Goal: Task Accomplishment & Management: Use online tool/utility

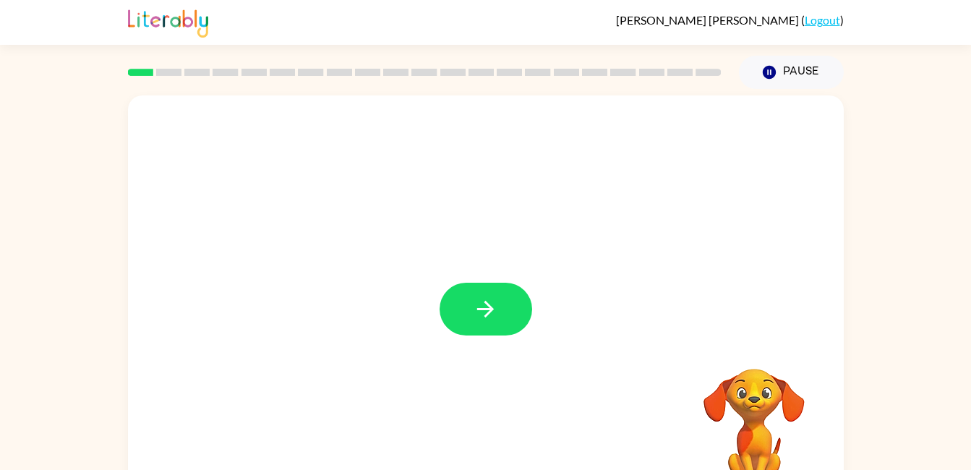
click at [505, 311] on button "button" at bounding box center [486, 309] width 93 height 53
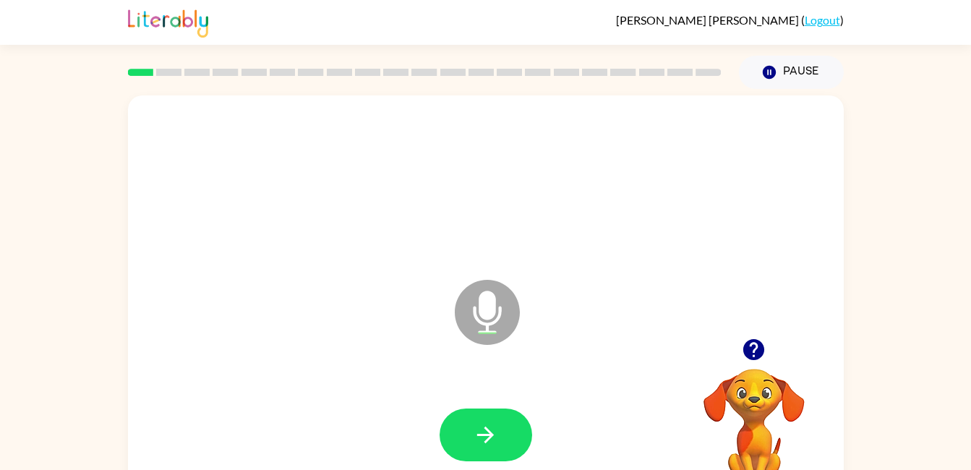
click at [479, 447] on icon "button" at bounding box center [485, 434] width 25 height 25
click at [487, 434] on icon "button" at bounding box center [485, 435] width 17 height 17
click at [477, 438] on icon "button" at bounding box center [485, 434] width 25 height 25
click at [480, 410] on button "button" at bounding box center [486, 435] width 93 height 53
click at [479, 434] on icon "button" at bounding box center [485, 435] width 17 height 17
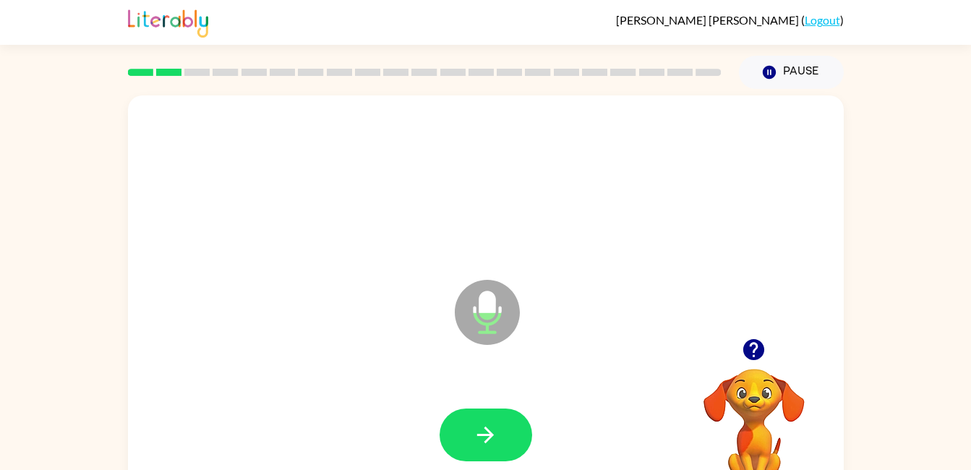
click at [481, 442] on icon "button" at bounding box center [485, 434] width 25 height 25
click at [488, 432] on icon "button" at bounding box center [485, 434] width 25 height 25
click at [487, 451] on button "button" at bounding box center [486, 435] width 93 height 53
click at [495, 445] on icon "button" at bounding box center [485, 434] width 25 height 25
click at [490, 443] on icon "button" at bounding box center [485, 434] width 25 height 25
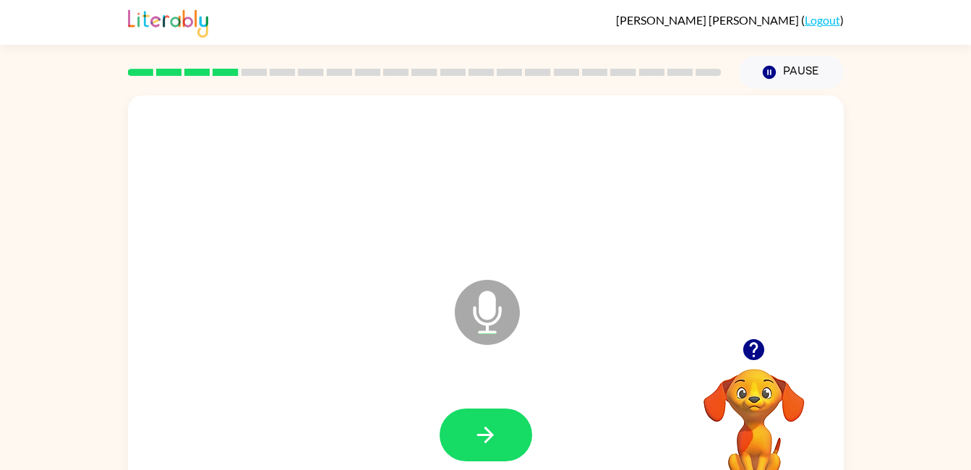
click at [477, 442] on icon "button" at bounding box center [485, 434] width 25 height 25
click at [468, 442] on button "button" at bounding box center [486, 435] width 93 height 53
click at [492, 432] on icon "button" at bounding box center [485, 434] width 25 height 25
click at [472, 440] on button "button" at bounding box center [486, 435] width 93 height 53
click at [480, 428] on icon "button" at bounding box center [485, 434] width 25 height 25
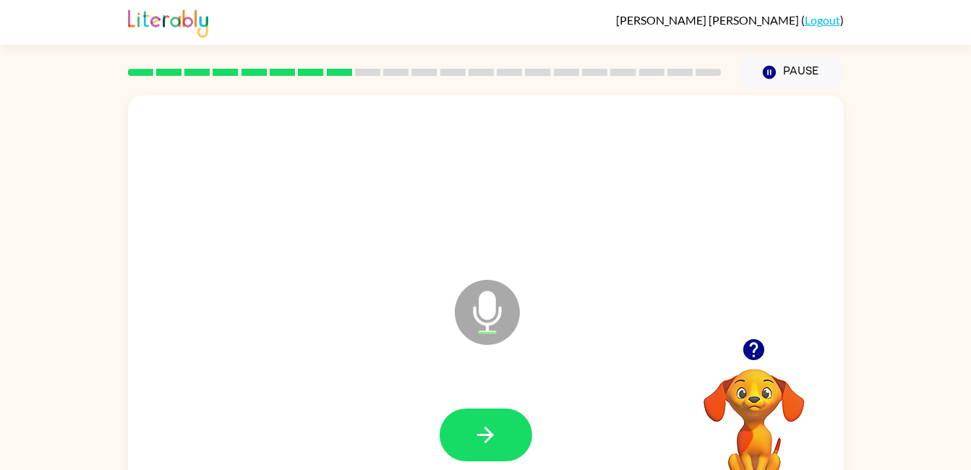
click at [473, 443] on icon "button" at bounding box center [485, 434] width 25 height 25
click at [501, 432] on button "button" at bounding box center [486, 435] width 93 height 53
click at [479, 440] on icon "button" at bounding box center [485, 434] width 25 height 25
click at [491, 432] on icon "button" at bounding box center [485, 435] width 17 height 17
click at [502, 438] on button "button" at bounding box center [486, 435] width 93 height 53
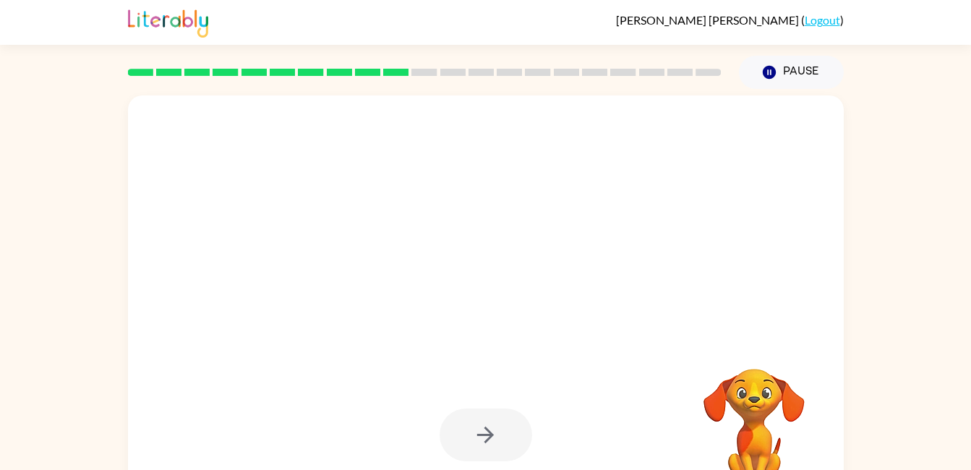
click at [497, 426] on div at bounding box center [486, 435] width 93 height 53
click at [745, 402] on video "Your browser must support playing .mp4 files to use Literably. Please try using…" at bounding box center [754, 418] width 145 height 145
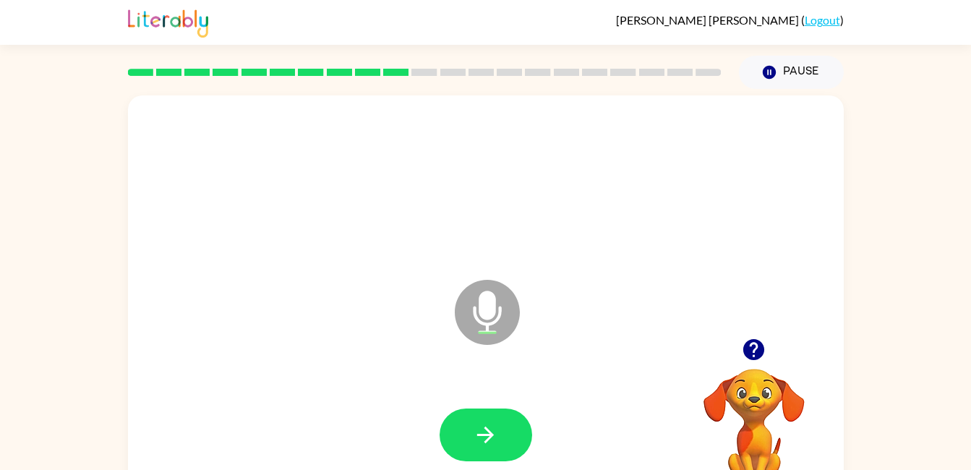
click at [463, 454] on button "button" at bounding box center [486, 435] width 93 height 53
click at [496, 441] on icon "button" at bounding box center [485, 434] width 25 height 25
click at [489, 442] on icon "button" at bounding box center [485, 434] width 25 height 25
click at [493, 435] on icon "button" at bounding box center [485, 435] width 17 height 17
click at [487, 424] on icon "button" at bounding box center [485, 434] width 25 height 25
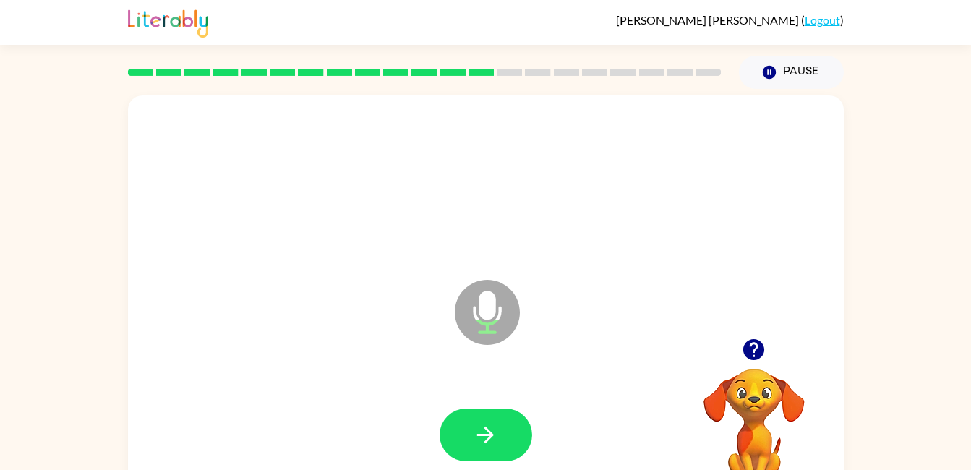
click at [500, 427] on button "button" at bounding box center [486, 435] width 93 height 53
click at [486, 416] on button "button" at bounding box center [486, 435] width 93 height 53
click at [487, 427] on icon "button" at bounding box center [485, 434] width 25 height 25
click at [482, 435] on icon "button" at bounding box center [485, 435] width 17 height 17
click at [498, 447] on button "button" at bounding box center [486, 435] width 93 height 53
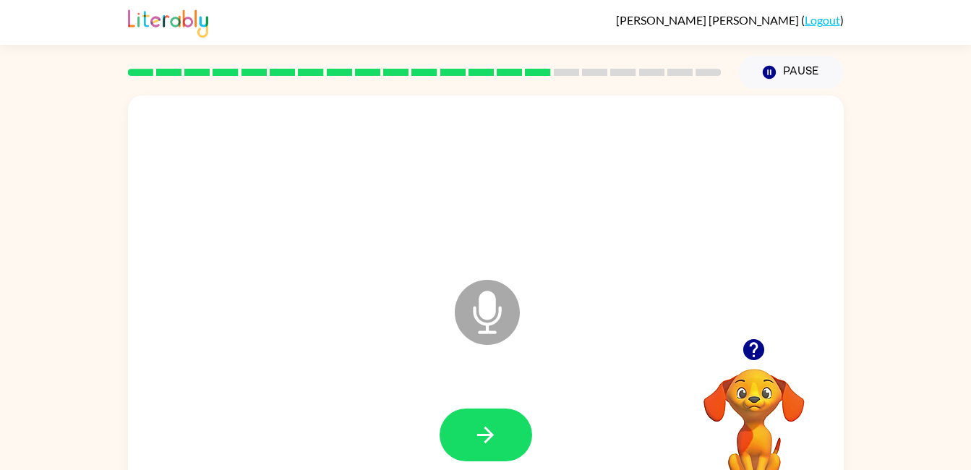
click at [490, 427] on icon "button" at bounding box center [485, 434] width 25 height 25
click at [473, 432] on icon "button" at bounding box center [485, 434] width 25 height 25
click at [474, 427] on icon "button" at bounding box center [485, 434] width 25 height 25
click at [502, 431] on button "button" at bounding box center [486, 435] width 93 height 53
click at [473, 438] on icon "button" at bounding box center [485, 434] width 25 height 25
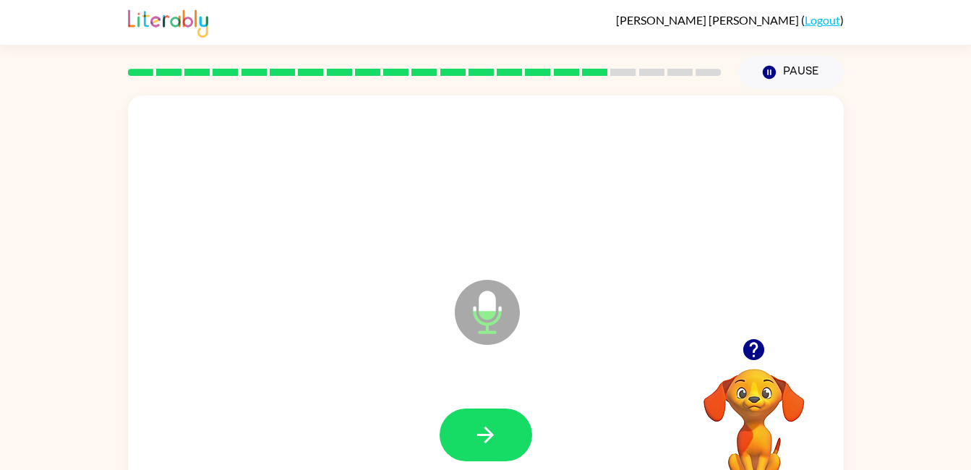
click at [477, 436] on icon "button" at bounding box center [485, 434] width 25 height 25
click at [489, 435] on icon "button" at bounding box center [485, 435] width 17 height 17
click at [479, 440] on icon "button" at bounding box center [485, 434] width 25 height 25
click at [494, 440] on icon "button" at bounding box center [485, 434] width 25 height 25
click at [497, 433] on icon "button" at bounding box center [485, 434] width 25 height 25
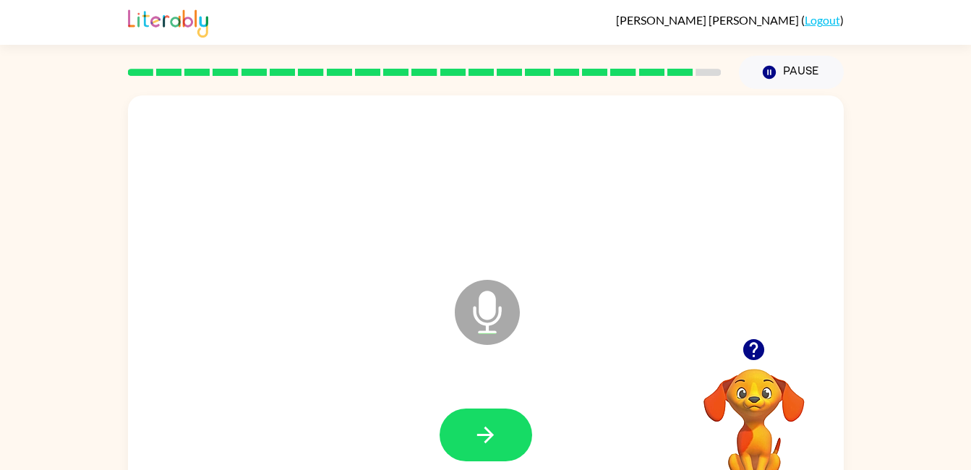
click at [490, 450] on button "button" at bounding box center [486, 435] width 93 height 53
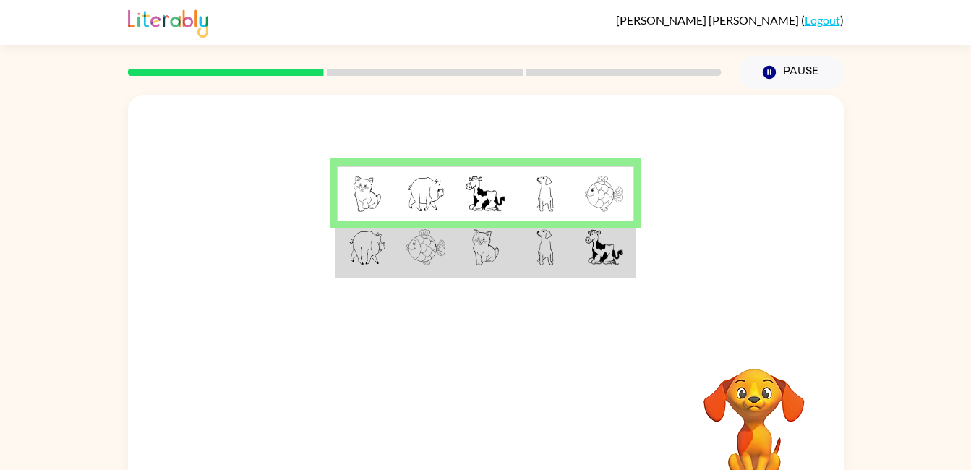
click at [537, 251] on img at bounding box center [545, 247] width 17 height 36
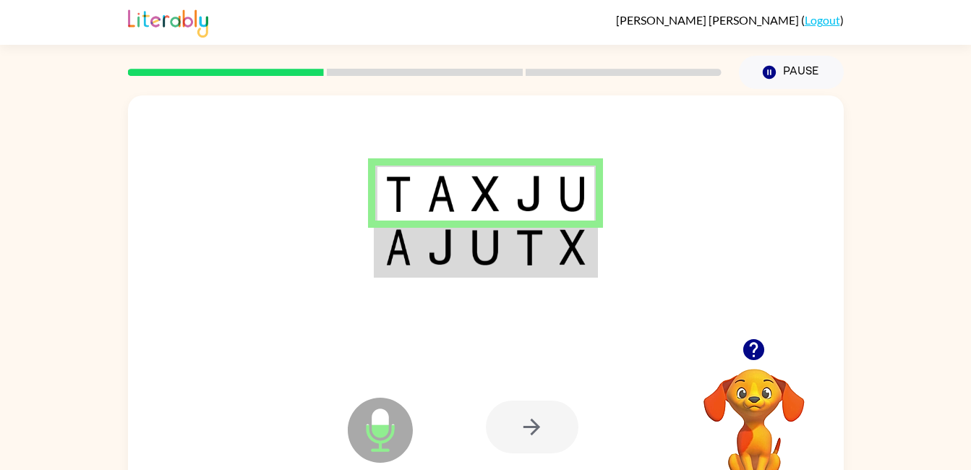
click at [530, 426] on div at bounding box center [532, 427] width 93 height 53
click at [503, 256] on td at bounding box center [485, 249] width 44 height 56
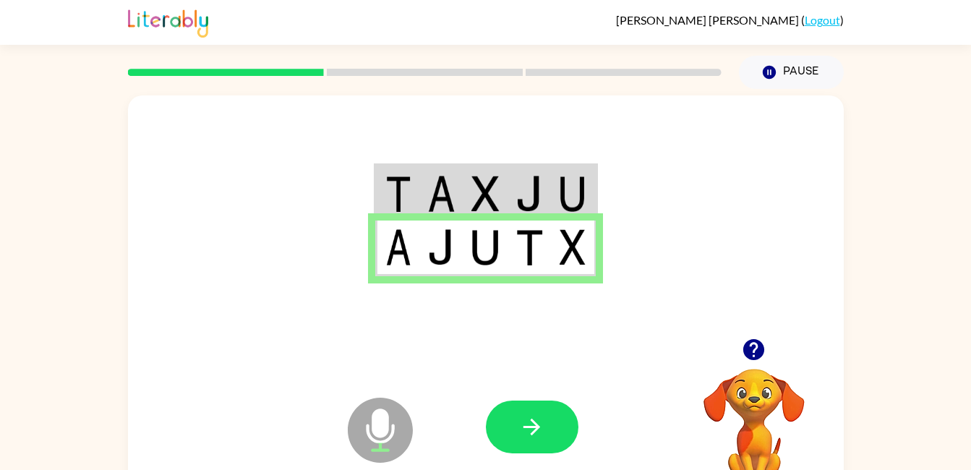
click at [543, 415] on icon "button" at bounding box center [531, 426] width 25 height 25
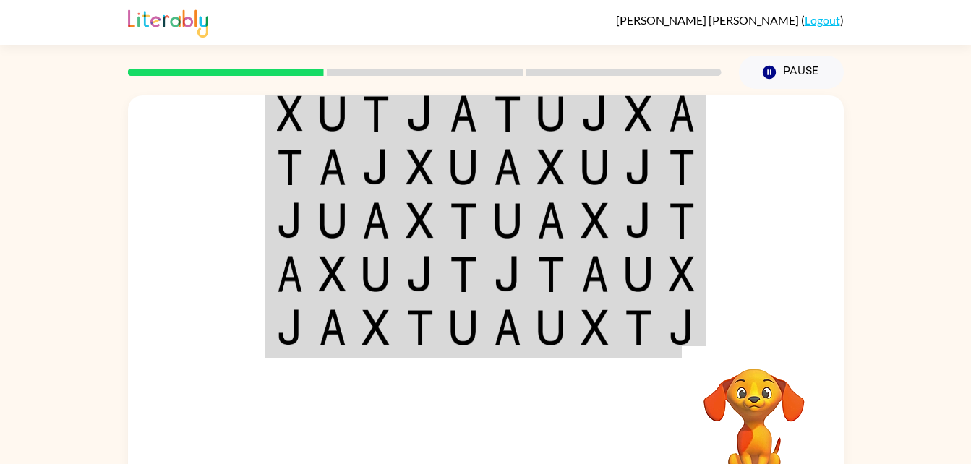
click at [641, 117] on img at bounding box center [638, 113] width 27 height 36
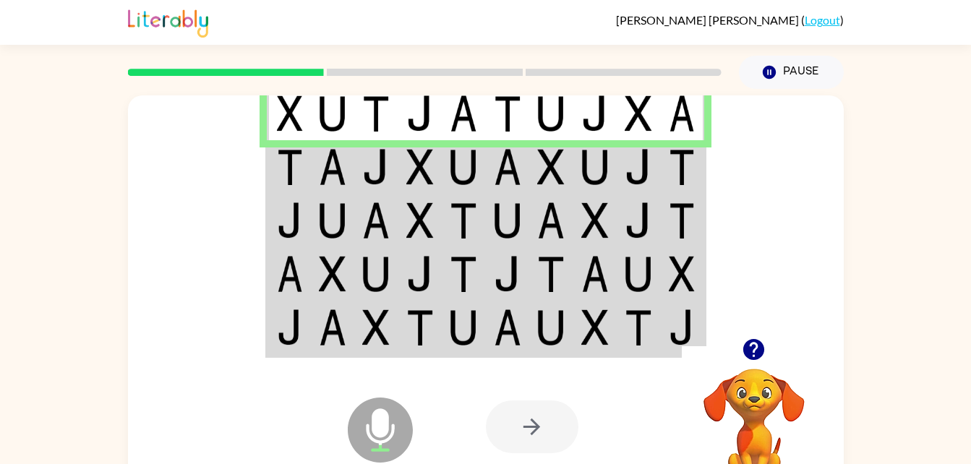
click at [588, 167] on img at bounding box center [594, 167] width 27 height 36
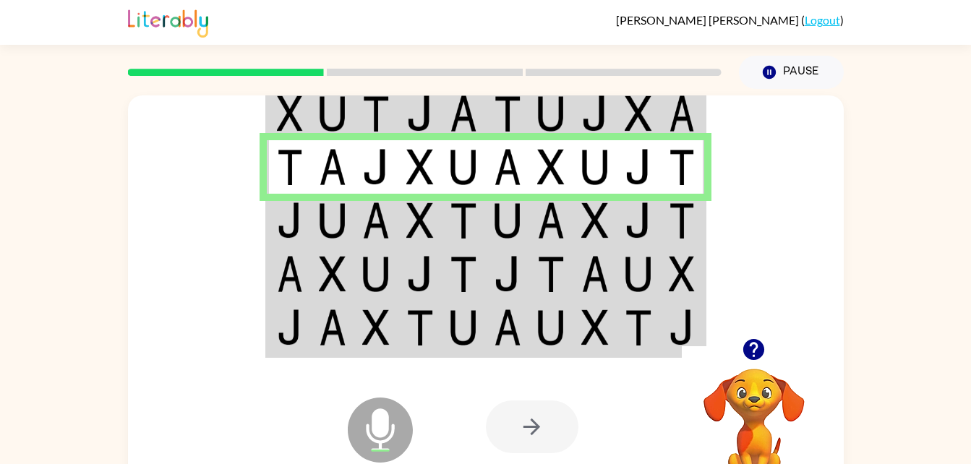
click at [610, 232] on td at bounding box center [595, 221] width 44 height 54
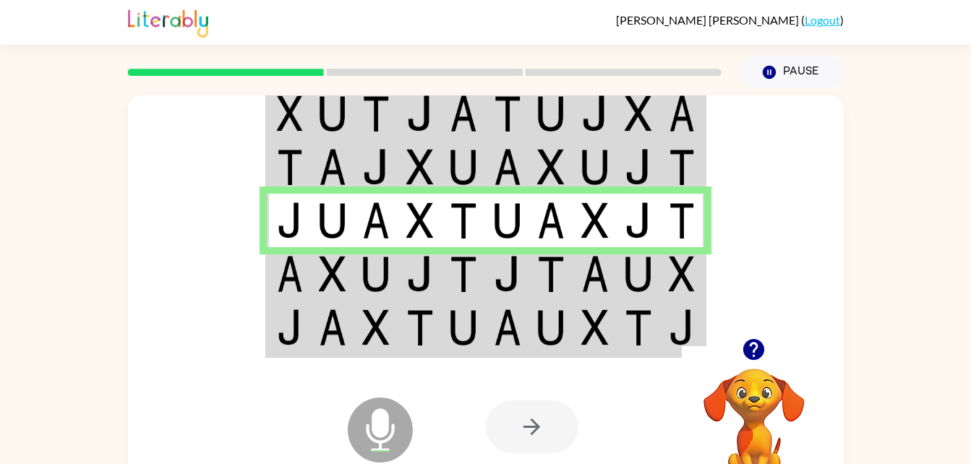
click at [583, 258] on img at bounding box center [594, 274] width 27 height 36
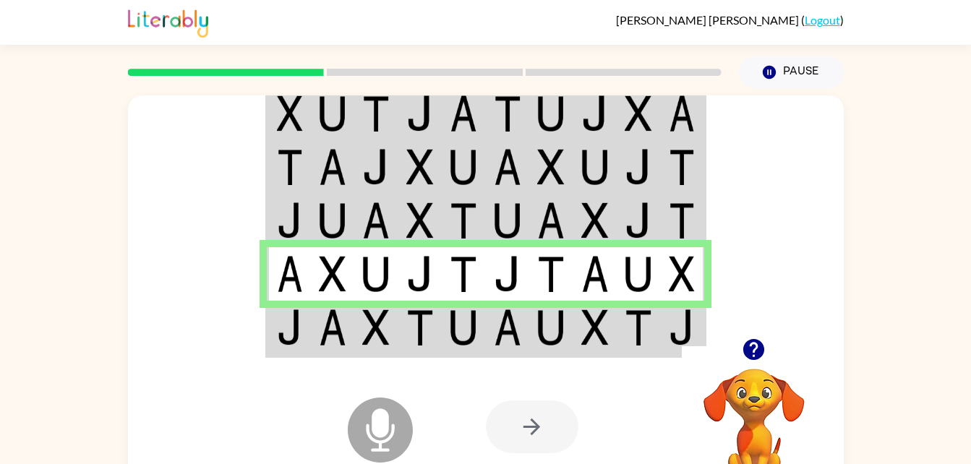
click at [610, 329] on td at bounding box center [595, 329] width 44 height 56
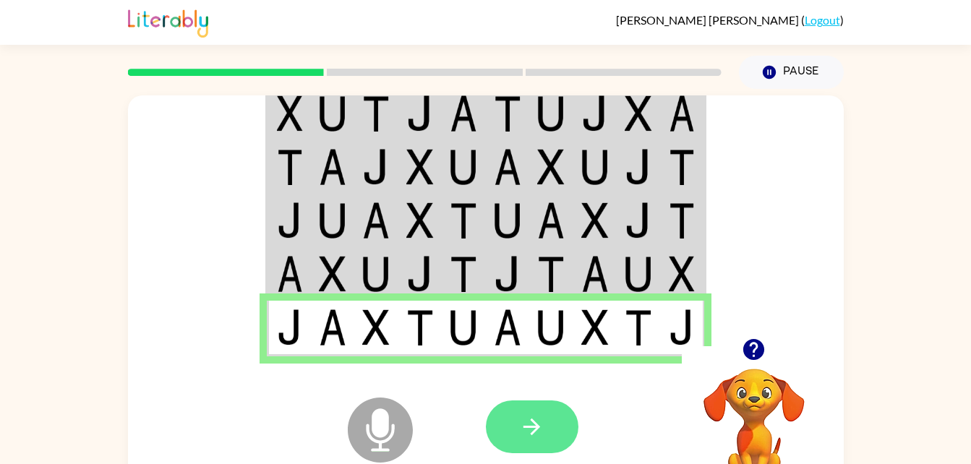
click at [524, 421] on icon "button" at bounding box center [531, 426] width 25 height 25
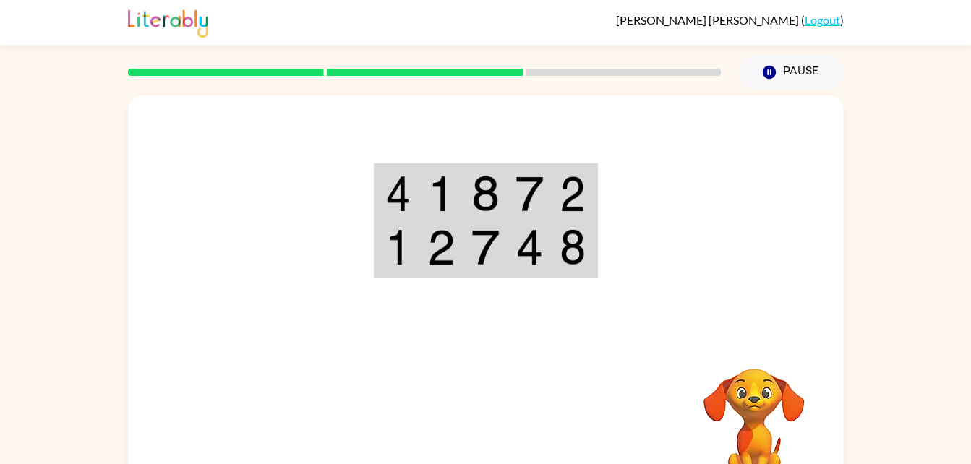
click at [547, 194] on td at bounding box center [530, 194] width 44 height 56
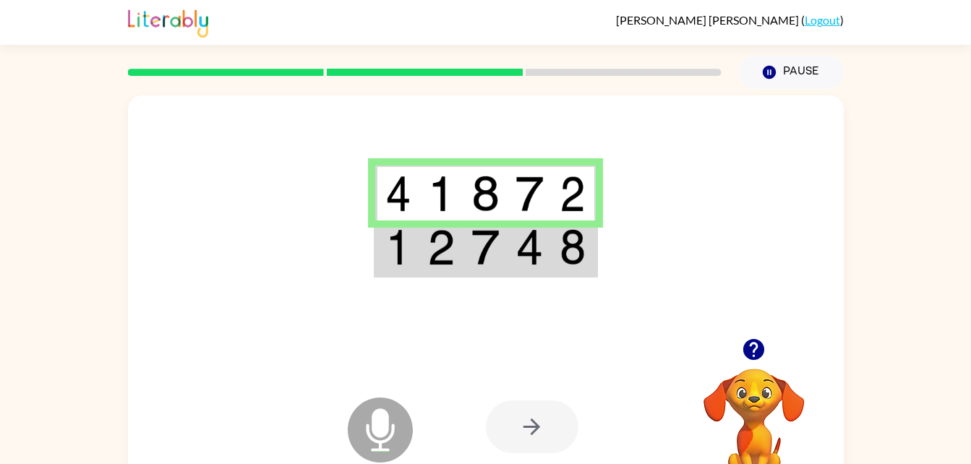
click at [563, 249] on img at bounding box center [573, 247] width 26 height 36
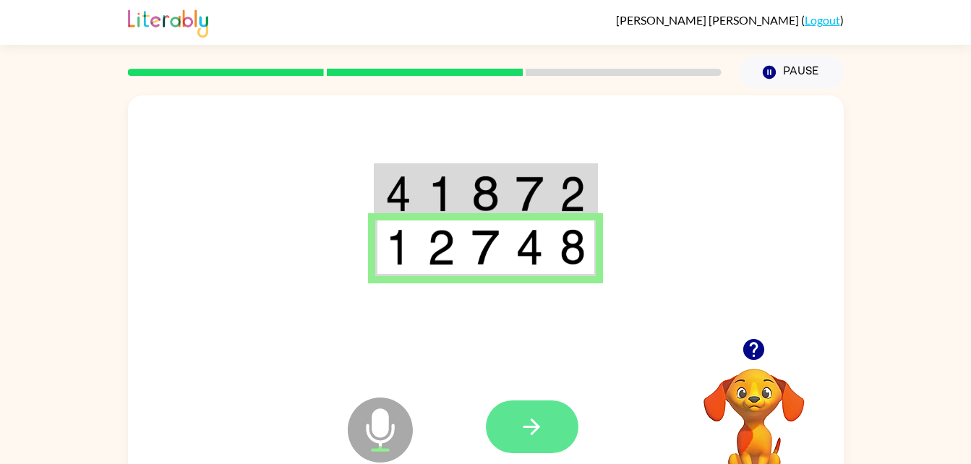
click at [531, 434] on icon "button" at bounding box center [532, 427] width 17 height 17
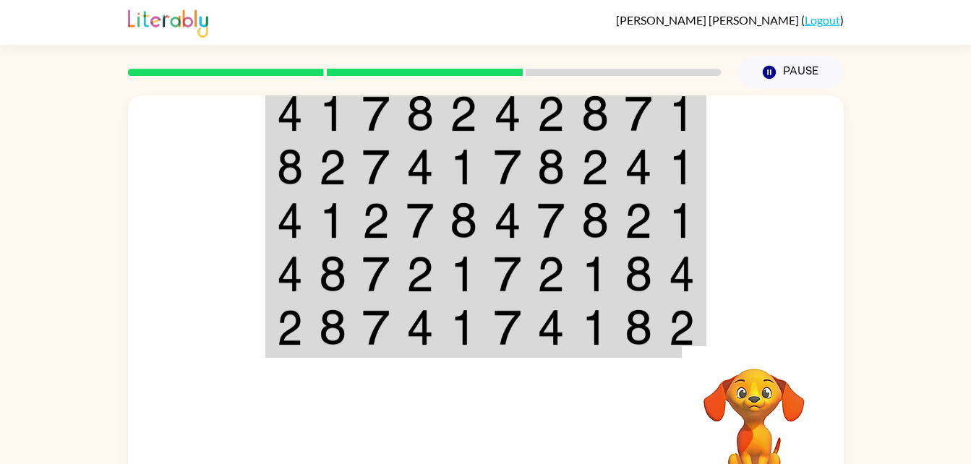
click at [667, 121] on td at bounding box center [683, 113] width 44 height 56
click at [662, 124] on td at bounding box center [683, 113] width 44 height 56
click at [703, 116] on td at bounding box center [683, 113] width 44 height 56
click at [652, 114] on img at bounding box center [638, 113] width 27 height 36
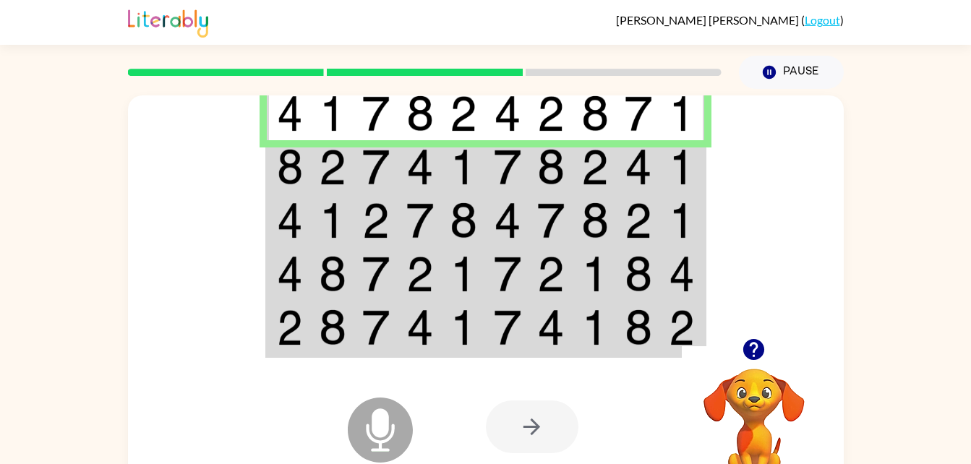
click at [658, 119] on td at bounding box center [639, 113] width 44 height 56
click at [435, 187] on td at bounding box center [420, 167] width 44 height 54
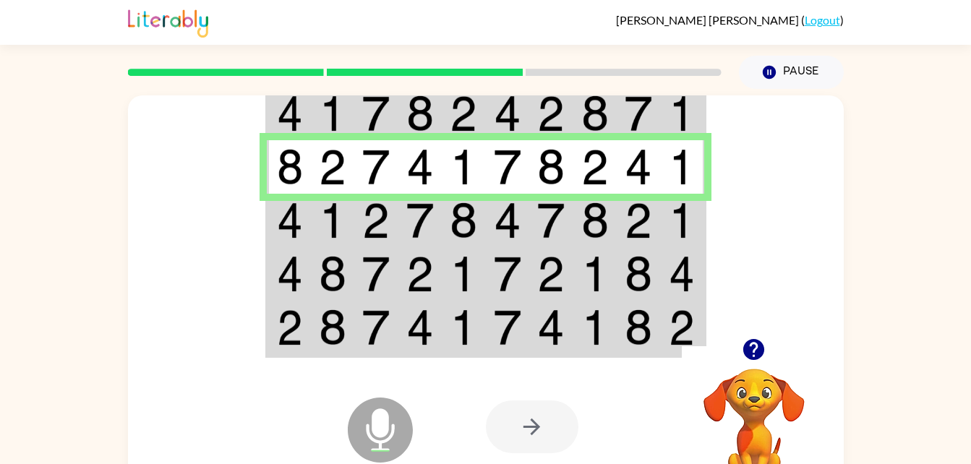
click at [480, 218] on td at bounding box center [464, 221] width 44 height 54
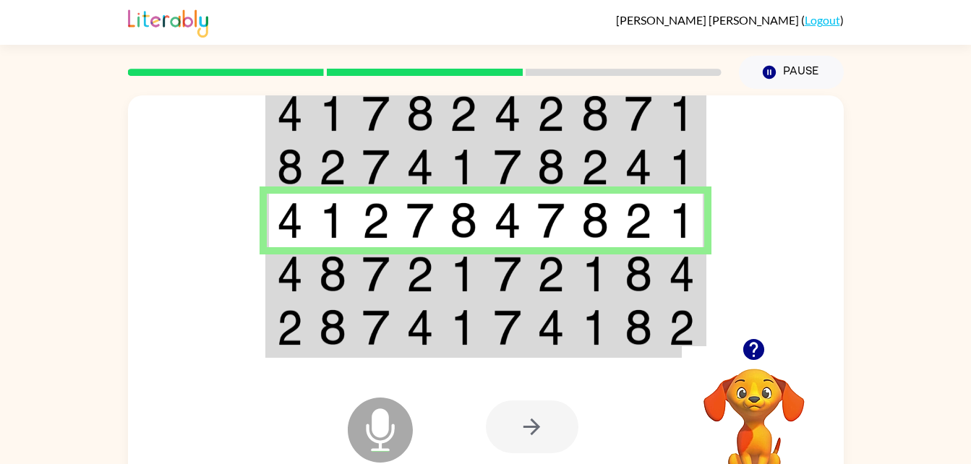
click at [683, 276] on img at bounding box center [682, 274] width 26 height 36
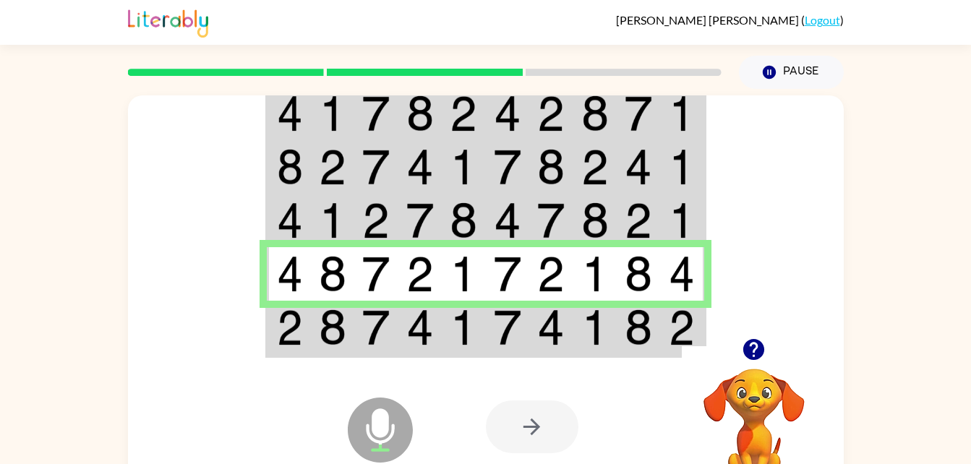
click at [626, 326] on img at bounding box center [638, 327] width 27 height 36
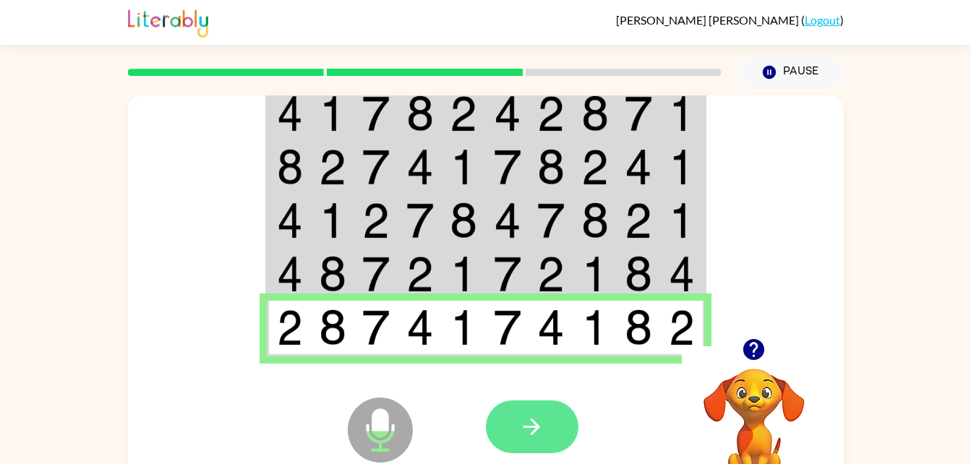
click at [524, 431] on icon "button" at bounding box center [531, 426] width 25 height 25
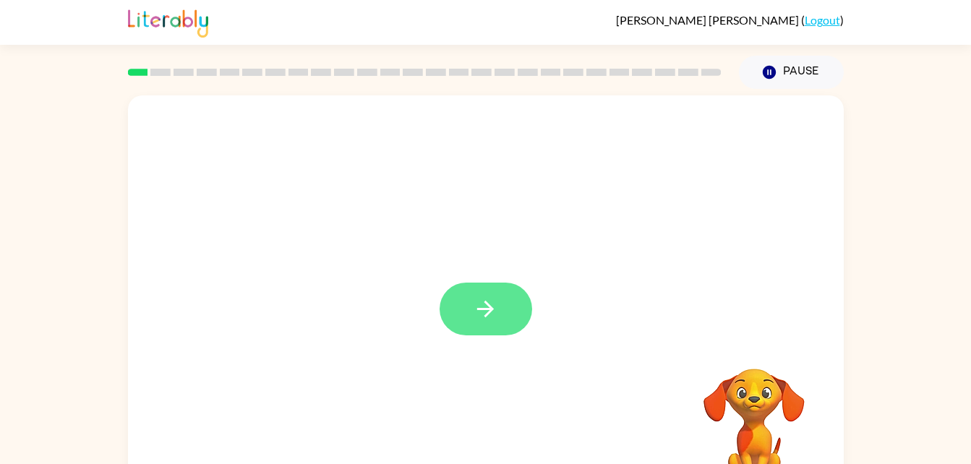
click at [470, 290] on button "button" at bounding box center [486, 309] width 93 height 53
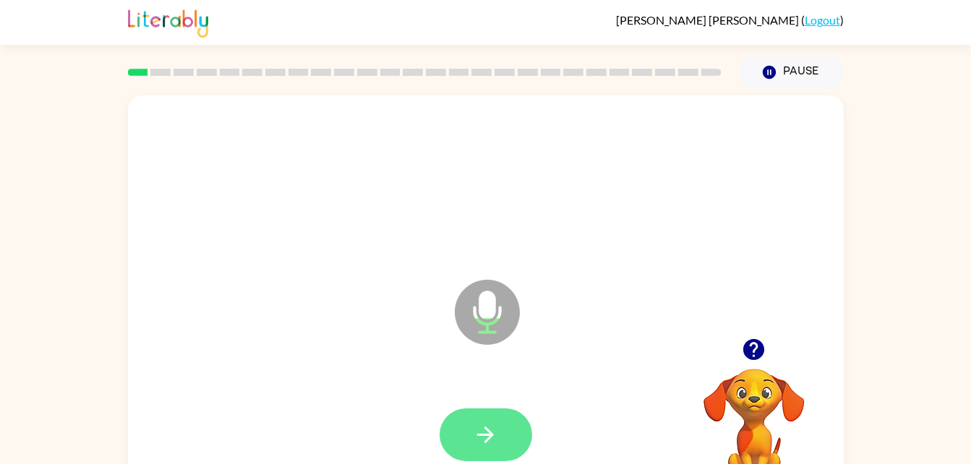
click at [488, 434] on icon "button" at bounding box center [485, 435] width 17 height 17
click at [490, 442] on icon "button" at bounding box center [485, 434] width 25 height 25
click at [487, 435] on icon "button" at bounding box center [485, 435] width 17 height 17
click at [499, 426] on button "button" at bounding box center [486, 435] width 93 height 53
click at [491, 430] on icon "button" at bounding box center [485, 434] width 25 height 25
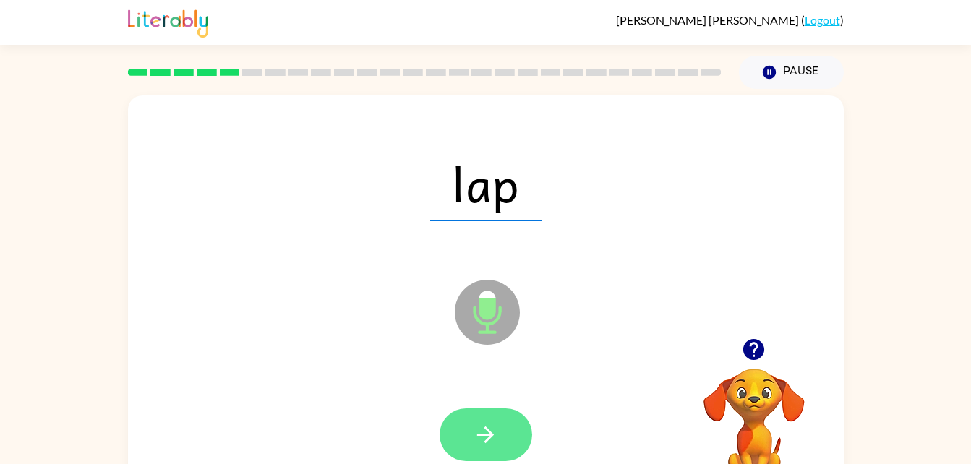
click at [486, 424] on icon "button" at bounding box center [485, 434] width 25 height 25
click at [492, 420] on button "button" at bounding box center [486, 435] width 93 height 53
click at [507, 432] on button "button" at bounding box center [486, 435] width 93 height 53
click at [490, 427] on icon "button" at bounding box center [485, 434] width 25 height 25
click at [501, 436] on button "button" at bounding box center [486, 435] width 93 height 53
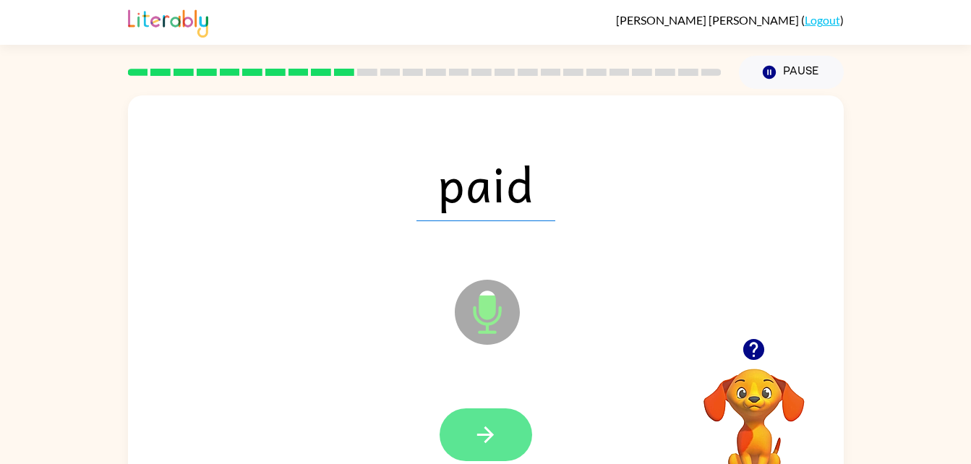
click at [493, 430] on icon "button" at bounding box center [485, 434] width 25 height 25
click at [487, 435] on icon "button" at bounding box center [485, 435] width 17 height 17
click at [475, 425] on icon "button" at bounding box center [485, 434] width 25 height 25
click at [484, 429] on icon "button" at bounding box center [485, 434] width 25 height 25
click at [505, 431] on button "button" at bounding box center [486, 435] width 93 height 53
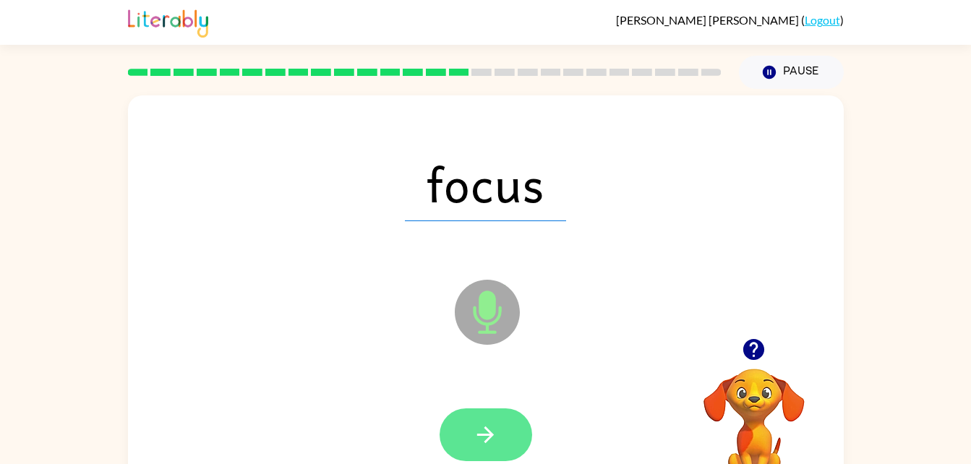
click at [479, 427] on icon "button" at bounding box center [485, 434] width 25 height 25
click at [494, 432] on icon "button" at bounding box center [485, 434] width 25 height 25
click at [489, 426] on icon "button" at bounding box center [485, 434] width 25 height 25
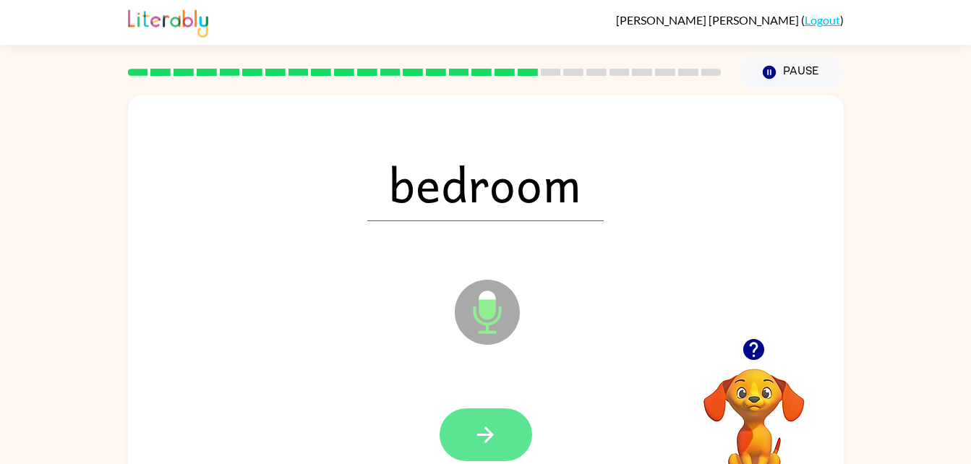
click at [478, 432] on icon "button" at bounding box center [485, 434] width 25 height 25
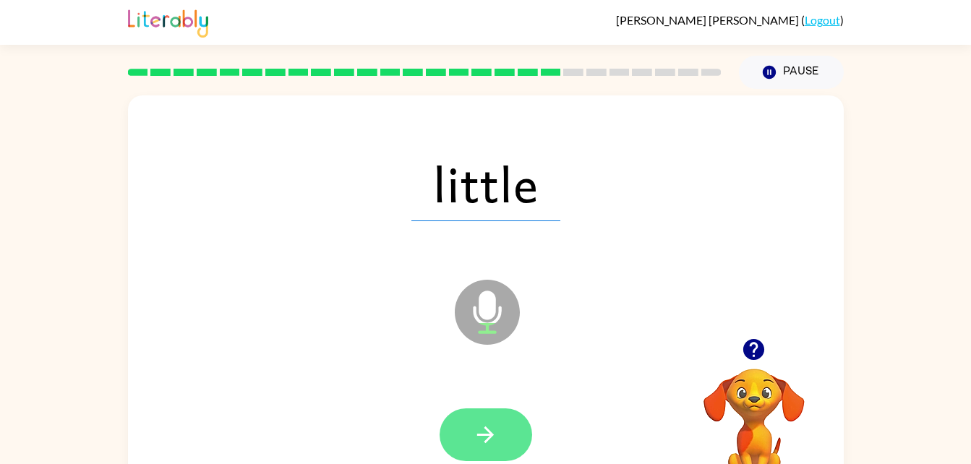
click at [500, 445] on button "button" at bounding box center [486, 435] width 93 height 53
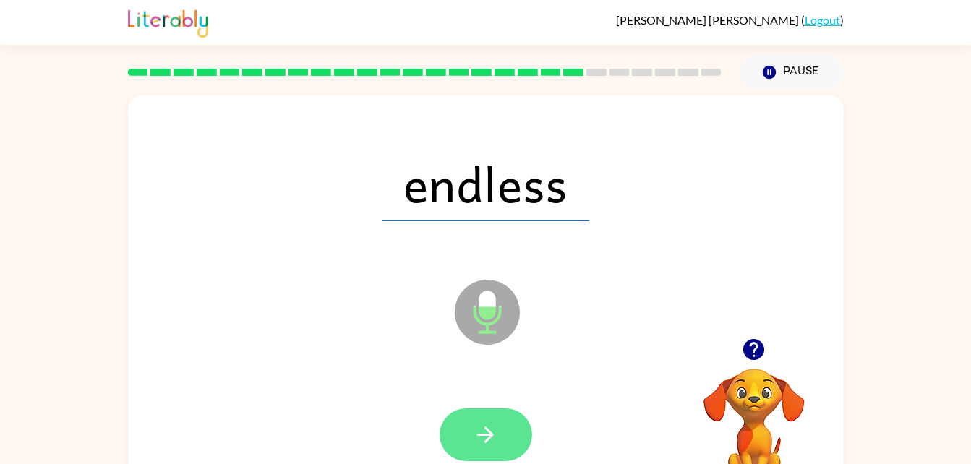
click at [478, 427] on icon "button" at bounding box center [485, 434] width 25 height 25
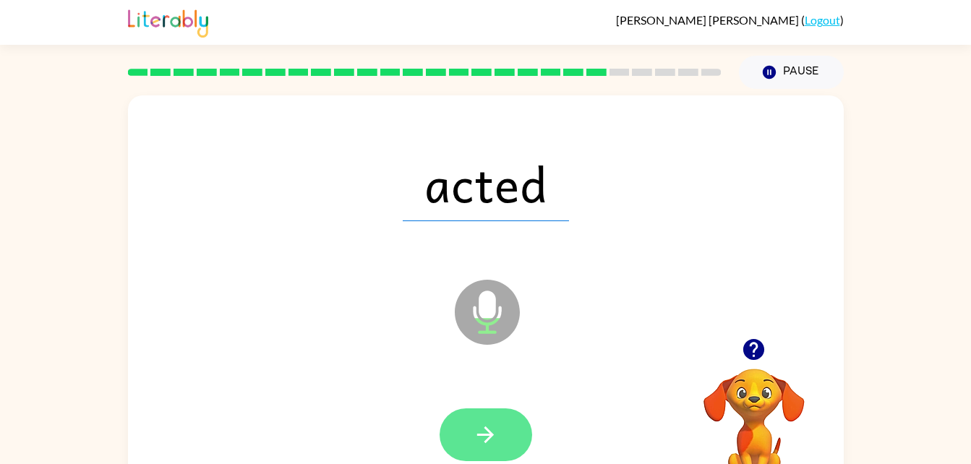
click at [474, 427] on icon "button" at bounding box center [485, 434] width 25 height 25
click at [499, 431] on button "button" at bounding box center [486, 435] width 93 height 53
click at [477, 447] on icon "button" at bounding box center [485, 434] width 25 height 25
click at [488, 414] on button "button" at bounding box center [486, 435] width 93 height 53
click at [474, 426] on icon "button" at bounding box center [485, 434] width 25 height 25
